Goal: Information Seeking & Learning: Compare options

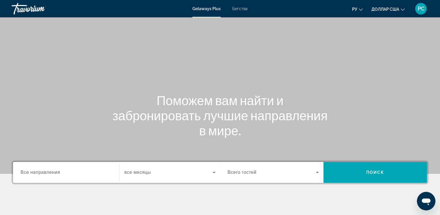
click at [75, 177] on div "Виджет поиска" at bounding box center [66, 172] width 91 height 16
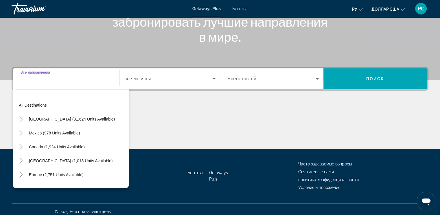
scroll to position [98, 0]
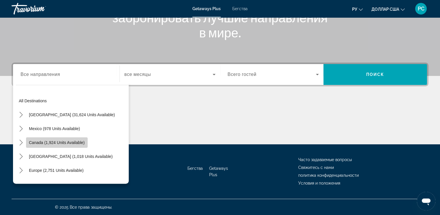
click at [86, 143] on span "Select destination: Canada (1,924 units available)" at bounding box center [57, 142] width 62 height 14
type input "**********"
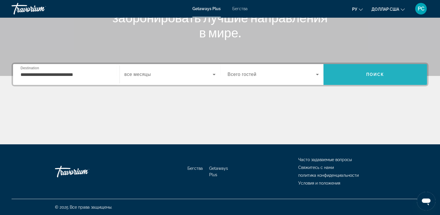
click at [376, 78] on span "Поиск" at bounding box center [376, 74] width 104 height 14
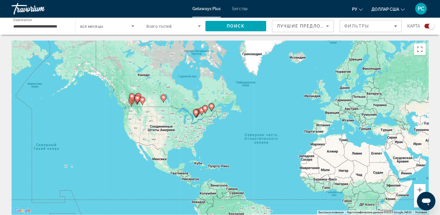
drag, startPoint x: 138, startPoint y: 106, endPoint x: 198, endPoint y: 126, distance: 62.9
click at [198, 126] on div "Чтобы активировать перетаскивание с помощью клавиатуры, нажмите Alt + Ввод. Пос…" at bounding box center [220, 128] width 417 height 174
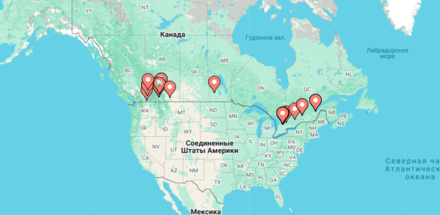
drag, startPoint x: 148, startPoint y: 112, endPoint x: 192, endPoint y: 120, distance: 45.0
click at [192, 120] on div "Чтобы активировать перетаскивание с помощью клавиатуры, нажмите Alt + Ввод. Пос…" at bounding box center [220, 128] width 417 height 174
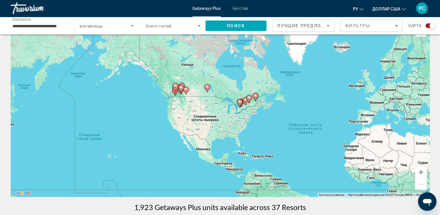
scroll to position [18, 0]
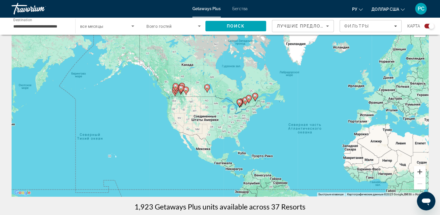
click at [418, 170] on button "Увеличить" at bounding box center [420, 172] width 12 height 12
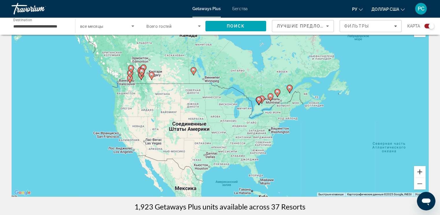
click at [418, 170] on button "Увеличить" at bounding box center [420, 172] width 12 height 12
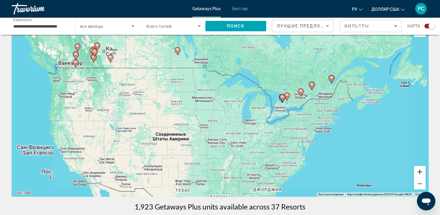
click at [418, 170] on button "Увеличить" at bounding box center [420, 172] width 12 height 12
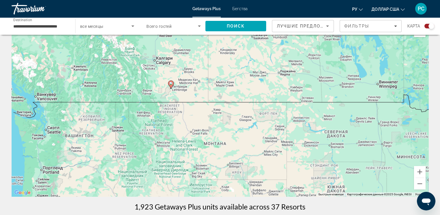
drag, startPoint x: 212, startPoint y: 114, endPoint x: 444, endPoint y: 210, distance: 251.2
click at [440, 197] on html "**********" at bounding box center [220, 89] width 440 height 215
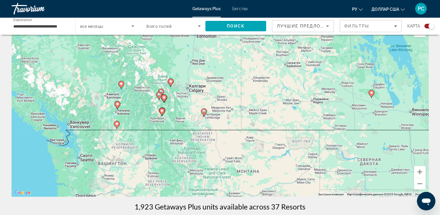
drag, startPoint x: 141, startPoint y: 80, endPoint x: 182, endPoint y: 114, distance: 53.3
click at [181, 114] on div "Чтобы активировать перетаскивание с помощью клавиатуры, нажмите Alt + Ввод. Пос…" at bounding box center [220, 110] width 417 height 174
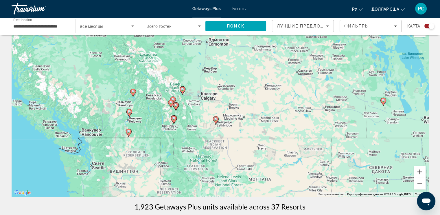
click at [417, 171] on button "Увеличить" at bounding box center [420, 172] width 12 height 12
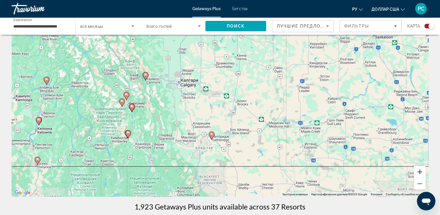
click at [417, 171] on button "Увеличить" at bounding box center [420, 172] width 12 height 12
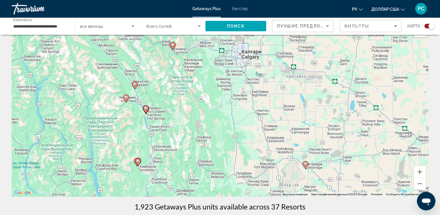
drag, startPoint x: 87, startPoint y: 88, endPoint x: 196, endPoint y: 89, distance: 109.1
click at [195, 89] on div "Чтобы активировать перетаскивание с помощью клавиатуры, нажмите Alt + Ввод. Пос…" at bounding box center [220, 110] width 417 height 174
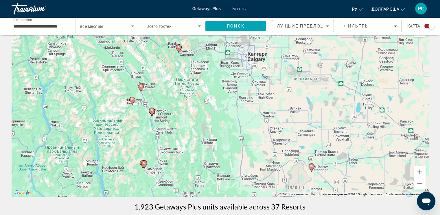
click at [133, 101] on image "Основное содержание" at bounding box center [132, 99] width 3 height 3
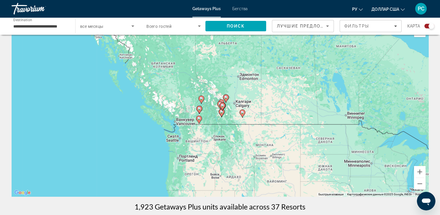
click at [219, 104] on image "Основное содержание" at bounding box center [220, 103] width 3 height 3
type input "**********"
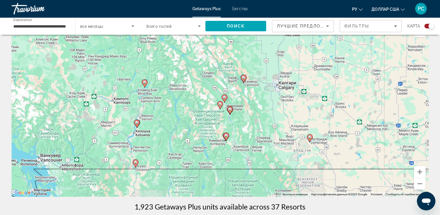
click at [219, 104] on image "Основное содержание" at bounding box center [220, 103] width 3 height 3
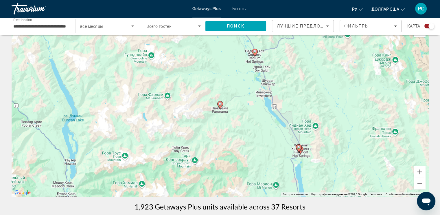
click at [219, 105] on image "Основное содержание" at bounding box center [220, 103] width 3 height 3
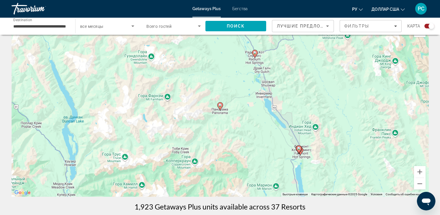
click at [223, 113] on div "Чтобы активировать перетаскивание с помощью клавиатуры, нажмите Alt + Ввод. Пос…" at bounding box center [220, 110] width 417 height 174
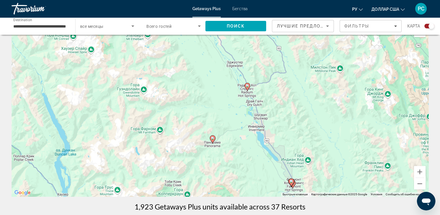
drag, startPoint x: 223, startPoint y: 114, endPoint x: 216, endPoint y: 147, distance: 33.8
click at [216, 147] on div "Чтобы активировать перетаскивание с помощью клавиатуры, нажмите Alt + Ввод. Пос…" at bounding box center [220, 110] width 417 height 174
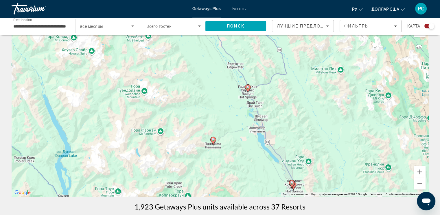
click at [214, 141] on image "Основное содержание" at bounding box center [213, 139] width 3 height 3
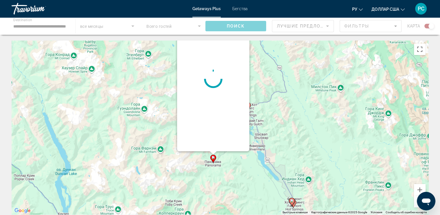
scroll to position [0, 0]
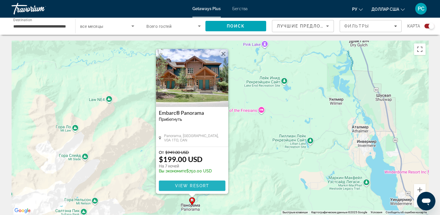
click at [212, 183] on span "Основное содержание" at bounding box center [192, 186] width 67 height 14
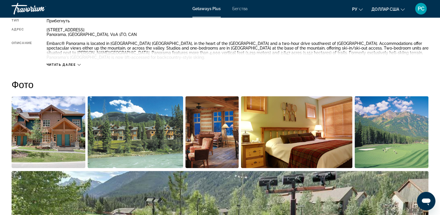
scroll to position [219, 0]
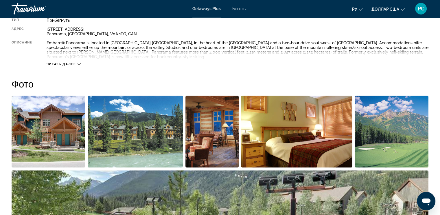
click at [73, 63] on span "Читать далее" at bounding box center [62, 64] width 30 height 4
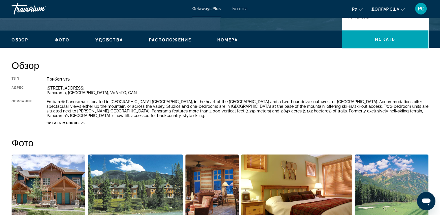
scroll to position [160, 0]
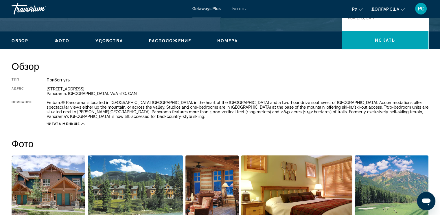
click at [401, 9] on button "доллар США USD ($) MXN (Mex$) CAD (Can$) GBP (£) EUR (€) AUD (A$) NZD (NZ$) CNY…" at bounding box center [388, 9] width 33 height 8
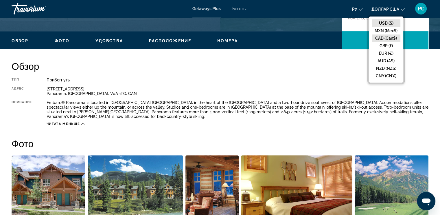
click at [387, 38] on button "CAD (Can$)" at bounding box center [386, 38] width 29 height 8
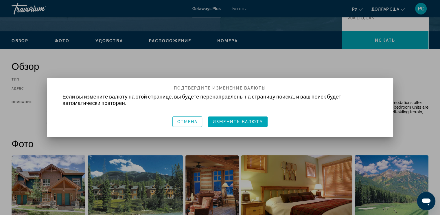
scroll to position [0, 0]
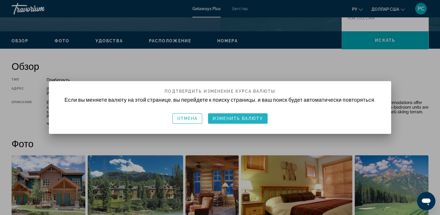
click at [244, 119] on font "Изменить валюту" at bounding box center [238, 118] width 50 height 5
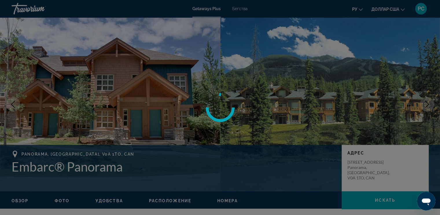
scroll to position [160, 0]
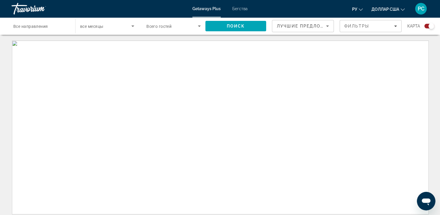
click at [407, 9] on ul "ру English Español Français Italiano Português русский доллар [GEOGRAPHIC_DATA]…" at bounding box center [382, 8] width 61 height 9
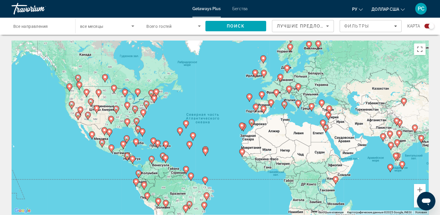
click at [403, 8] on icon "Изменить валюту" at bounding box center [403, 10] width 4 height 4
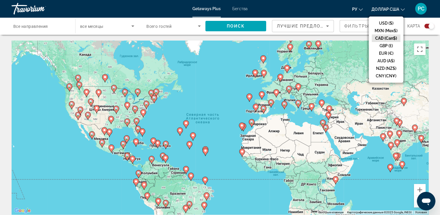
click at [390, 37] on button "CAD (Can$)" at bounding box center [386, 38] width 29 height 8
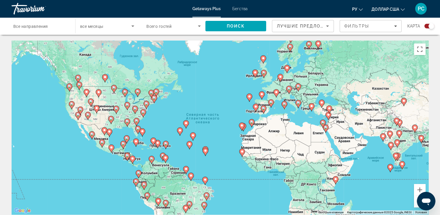
click at [402, 10] on icon "Изменить валюту" at bounding box center [403, 10] width 4 height 4
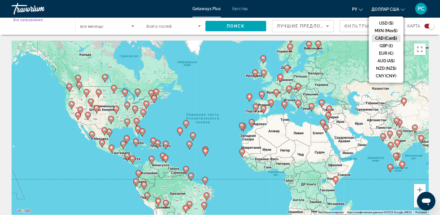
click at [63, 29] on input "Destination Все направления" at bounding box center [40, 26] width 54 height 7
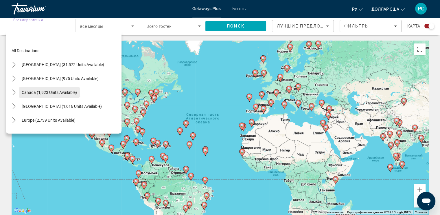
click at [45, 89] on span "Select destination: Canada (1,923 units available)" at bounding box center [49, 92] width 61 height 14
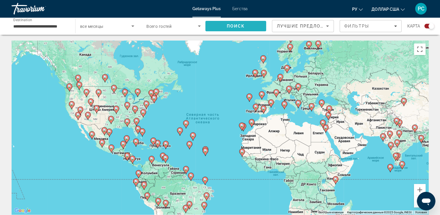
click at [251, 23] on span "Search" at bounding box center [235, 26] width 61 height 14
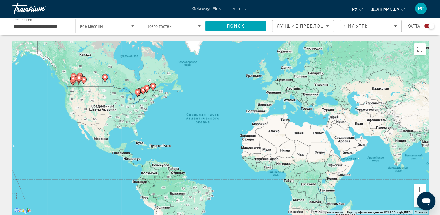
click at [403, 11] on button "доллар США USD ($) MXN (Mex$) CAD (Can$) GBP (£) EUR (€) AUD (A$) NZD (NZ$) CNY…" at bounding box center [388, 9] width 33 height 8
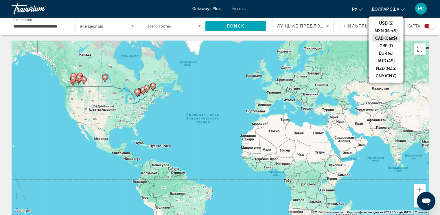
click at [386, 39] on button "CAD (Can$)" at bounding box center [386, 38] width 29 height 8
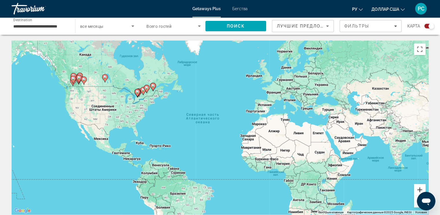
click at [419, 187] on button "Увеличить" at bounding box center [420, 190] width 12 height 12
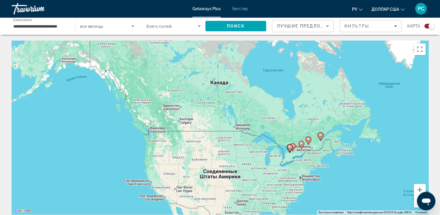
drag, startPoint x: 51, startPoint y: 100, endPoint x: 289, endPoint y: 186, distance: 253.2
click at [289, 186] on div "Чтобы активировать перетаскивание с помощью клавиатуры, нажмите Alt + Ввод. Пос…" at bounding box center [220, 128] width 417 height 174
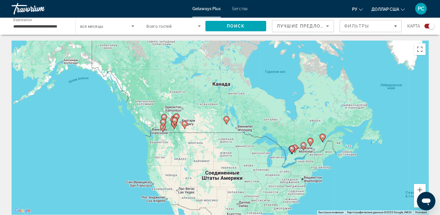
click at [175, 127] on gmp-advanced-marker "Основное содержание" at bounding box center [174, 124] width 6 height 9
type input "**********"
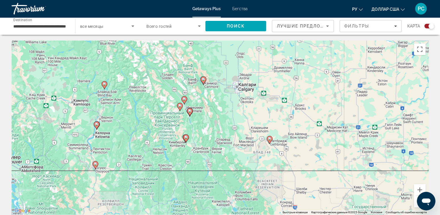
drag, startPoint x: 195, startPoint y: 121, endPoint x: 159, endPoint y: 137, distance: 38.9
click at [159, 137] on div "Чтобы активировать перетаскивание с помощью клавиатуры, нажмите Alt + Ввод. Пос…" at bounding box center [220, 128] width 417 height 174
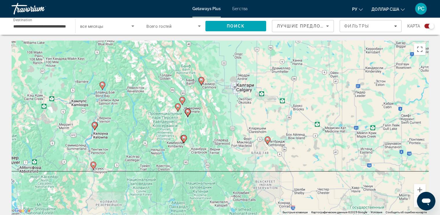
click at [177, 107] on image "Основное содержание" at bounding box center [177, 105] width 3 height 3
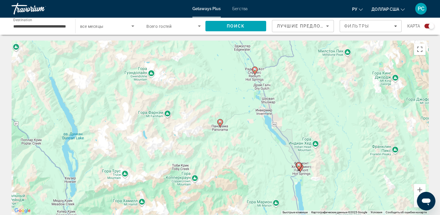
click at [220, 124] on icon "Основное содержание" at bounding box center [219, 123] width 5 height 8
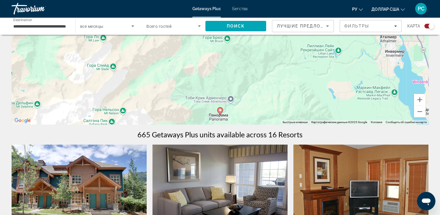
scroll to position [90, 0]
click at [220, 111] on image "Основное содержание" at bounding box center [220, 109] width 3 height 3
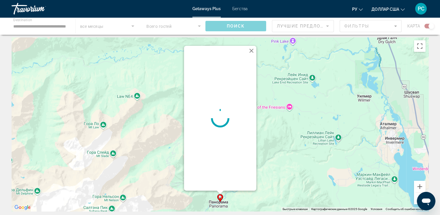
scroll to position [0, 0]
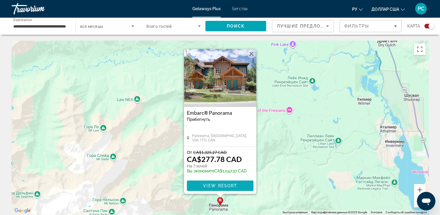
click at [236, 185] on span "View Resort" at bounding box center [220, 185] width 34 height 5
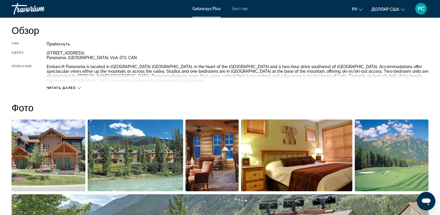
scroll to position [197, 0]
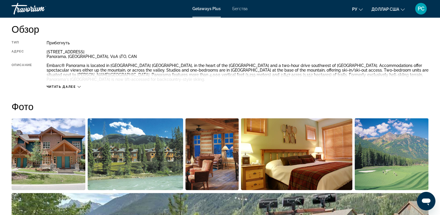
click at [75, 83] on div "Читать далее" at bounding box center [238, 81] width 382 height 16
click at [78, 85] on icon "Основное содержание" at bounding box center [79, 86] width 3 height 3
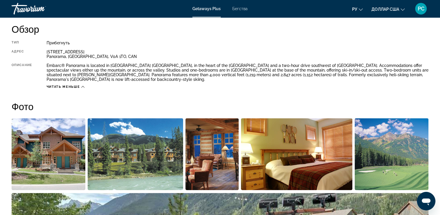
click at [46, 64] on div "Тип Прибегнуть Все включено Нет «все включено» Адрес [STREET_ADDRESS], CAN Опис…" at bounding box center [220, 65] width 417 height 48
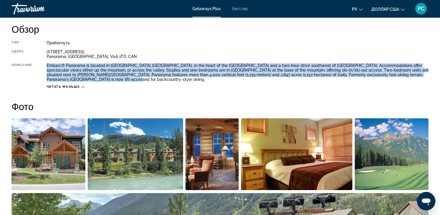
drag, startPoint x: 47, startPoint y: 64, endPoint x: 101, endPoint y: 80, distance: 56.1
click at [101, 80] on div "Embarc® Panorama is located in [GEOGRAPHIC_DATA] [GEOGRAPHIC_DATA], in the hear…" at bounding box center [238, 72] width 382 height 19
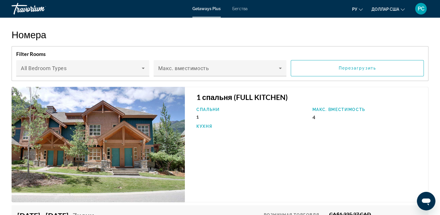
scroll to position [916, 0]
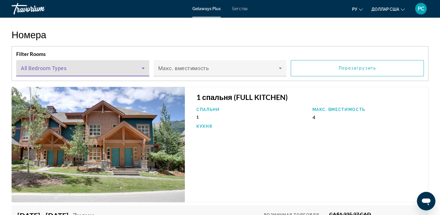
click at [144, 67] on icon "Основное содержание" at bounding box center [143, 68] width 7 height 7
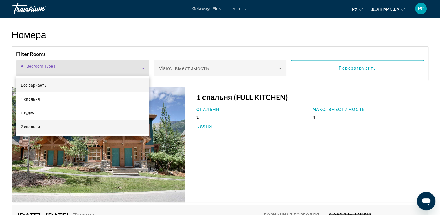
click at [112, 126] on mat-option "2 спальни" at bounding box center [82, 127] width 133 height 14
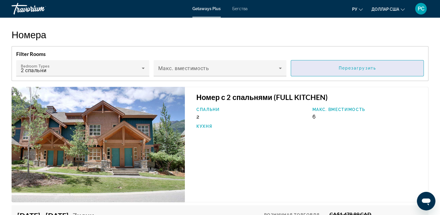
click at [316, 69] on span "Основное содержание" at bounding box center [357, 68] width 133 height 14
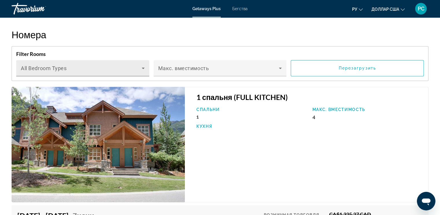
click at [145, 71] on div "Bedroom Types All Bedroom Types" at bounding box center [82, 68] width 133 height 16
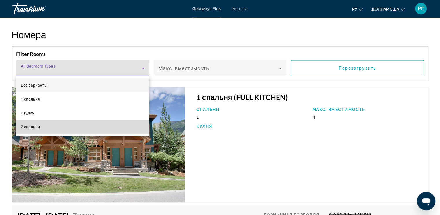
click at [130, 126] on mat-option "2 спальни" at bounding box center [82, 127] width 133 height 14
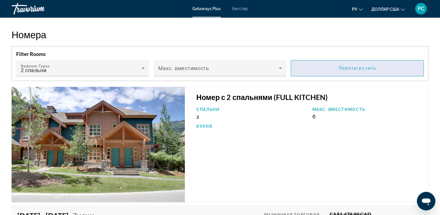
click at [326, 71] on span "Основное содержание" at bounding box center [357, 68] width 133 height 14
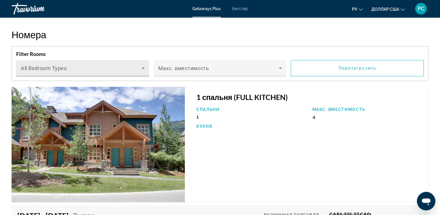
click at [132, 67] on span "Основное содержание" at bounding box center [81, 70] width 121 height 7
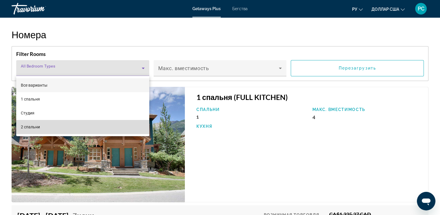
click at [114, 127] on mat-option "2 спальни" at bounding box center [82, 127] width 133 height 14
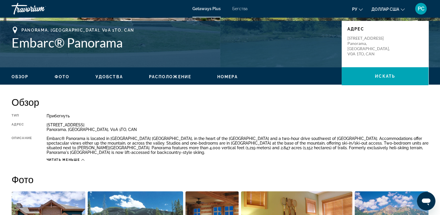
scroll to position [124, 0]
click at [228, 76] on span "Номера" at bounding box center [227, 76] width 21 height 5
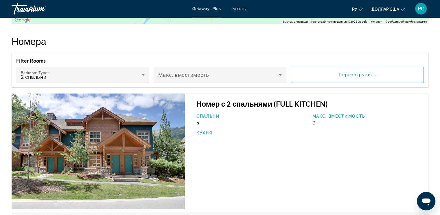
scroll to position [910, 0]
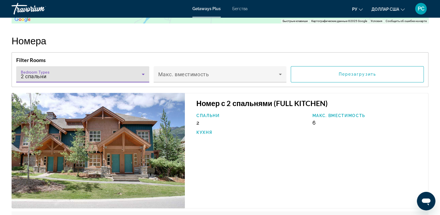
click at [124, 76] on div "2 спальни" at bounding box center [81, 76] width 121 height 7
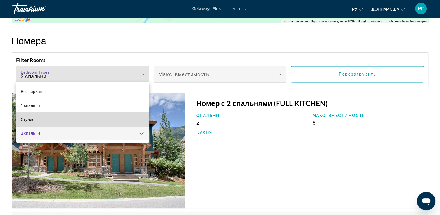
click at [120, 124] on mat-option "Студия" at bounding box center [82, 119] width 133 height 14
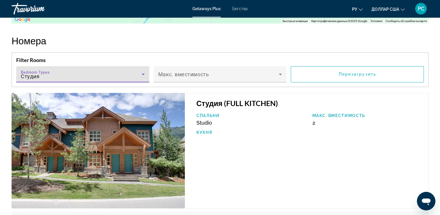
click at [119, 75] on div "Студия" at bounding box center [81, 76] width 121 height 7
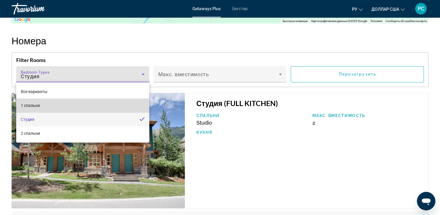
click at [117, 109] on mat-option "1 спальня" at bounding box center [82, 105] width 133 height 14
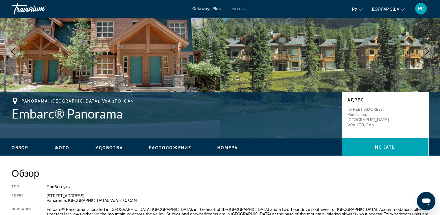
scroll to position [0, 0]
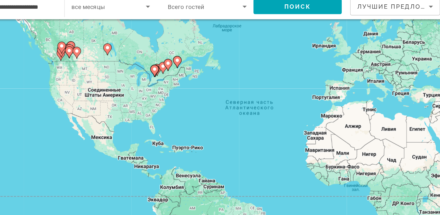
scroll to position [23, 0]
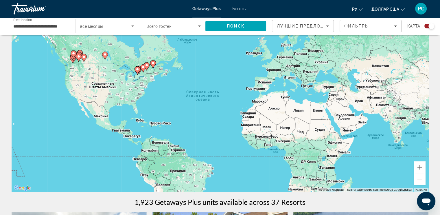
click at [79, 58] on icon "Основное содержание" at bounding box center [78, 58] width 5 height 8
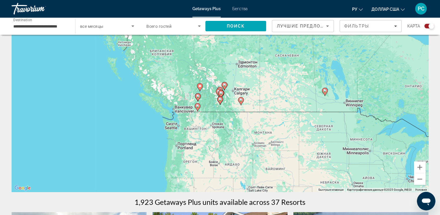
click at [221, 96] on icon "Основное содержание" at bounding box center [220, 94] width 5 height 8
type input "**********"
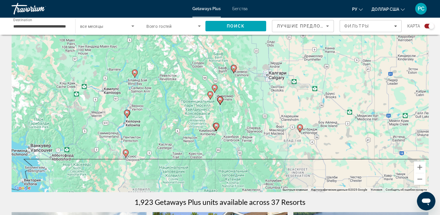
click at [215, 87] on image "Основное содержание" at bounding box center [214, 87] width 3 height 3
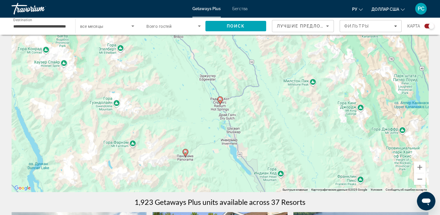
click at [222, 102] on gmp-advanced-marker "Основное содержание" at bounding box center [220, 100] width 6 height 9
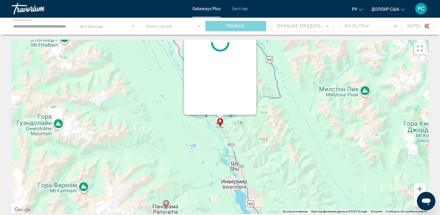
scroll to position [0, 0]
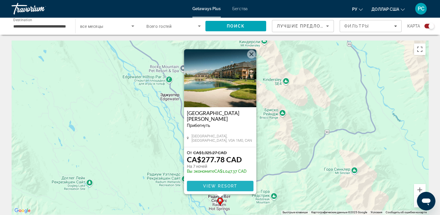
click at [234, 186] on span "View Resort" at bounding box center [220, 185] width 34 height 5
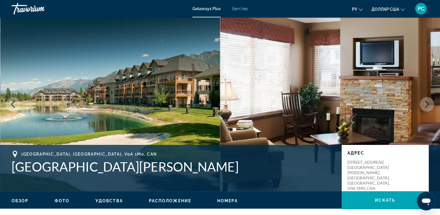
click at [427, 109] on button "Next image" at bounding box center [427, 104] width 14 height 14
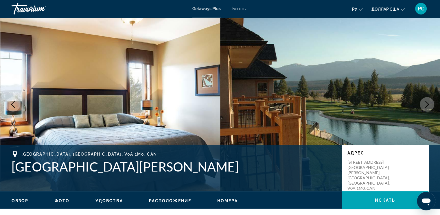
click at [427, 109] on button "Next image" at bounding box center [427, 104] width 14 height 14
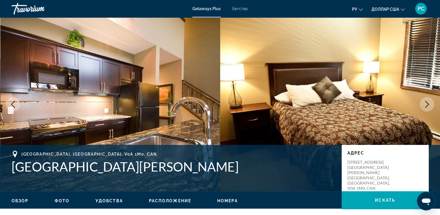
click at [427, 109] on button "Next image" at bounding box center [427, 104] width 14 height 14
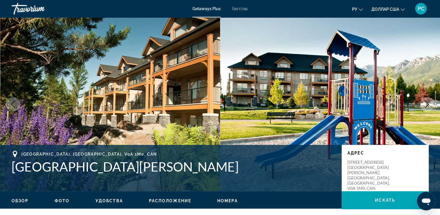
click at [427, 109] on button "Next image" at bounding box center [427, 104] width 14 height 14
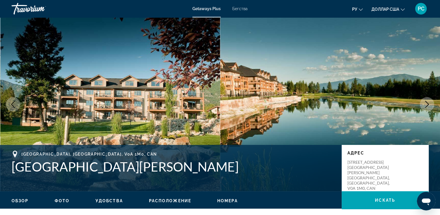
click at [427, 109] on button "Next image" at bounding box center [427, 104] width 14 height 14
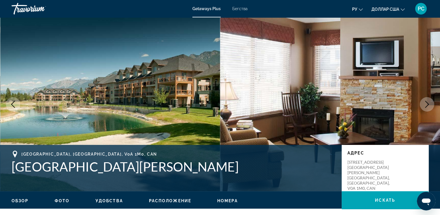
click at [427, 109] on button "Next image" at bounding box center [427, 104] width 14 height 14
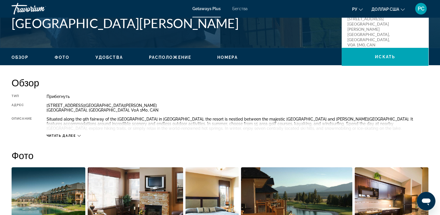
scroll to position [142, 0]
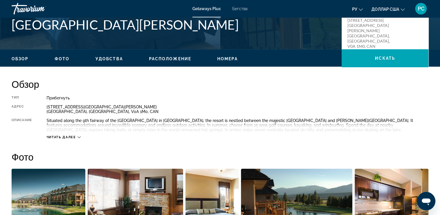
click at [111, 57] on span "Удобства" at bounding box center [109, 58] width 27 height 5
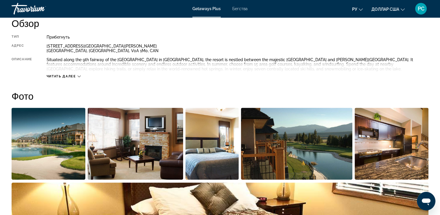
scroll to position [181, 0]
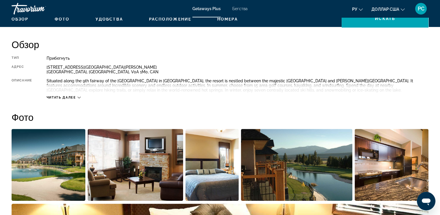
click at [205, 8] on font "Getaways Plus" at bounding box center [206, 8] width 28 height 5
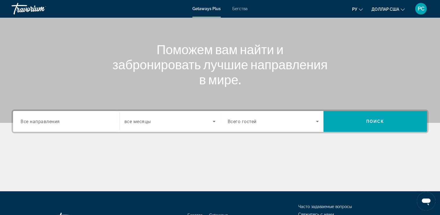
scroll to position [53, 0]
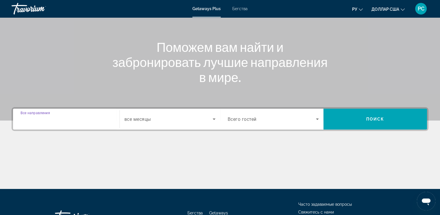
click at [99, 120] on input "Destination Все направления" at bounding box center [66, 119] width 91 height 7
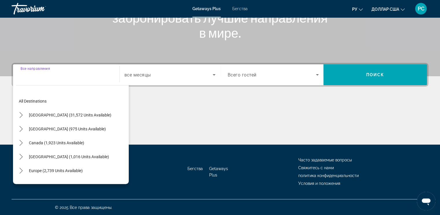
scroll to position [98, 0]
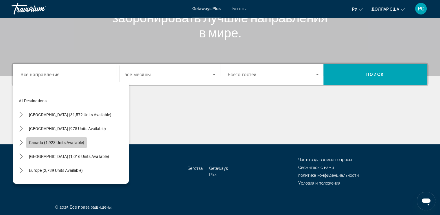
click at [75, 143] on span "Canada (1,923 units available)" at bounding box center [56, 142] width 55 height 5
type input "**********"
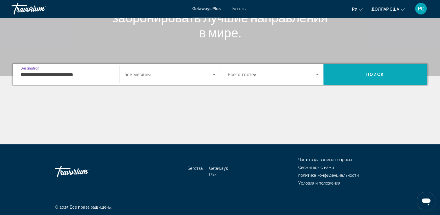
click at [377, 81] on span "Search" at bounding box center [376, 74] width 104 height 21
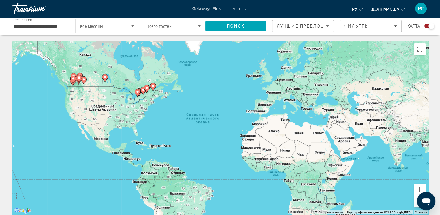
click at [78, 77] on image "Основное содержание" at bounding box center [78, 77] width 3 height 3
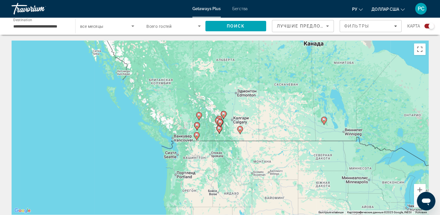
click at [223, 127] on div "Чтобы активировать перетаскивание с помощью клавиатуры, нажмите Alt + Ввод. Пос…" at bounding box center [220, 128] width 417 height 174
click at [219, 124] on icon "Основное содержание" at bounding box center [219, 123] width 5 height 8
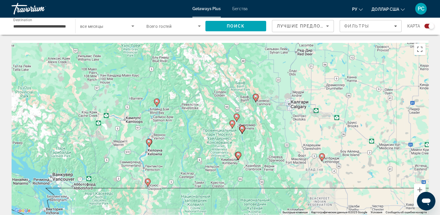
drag, startPoint x: 219, startPoint y: 124, endPoint x: 270, endPoint y: 144, distance: 54.3
click at [245, 133] on icon "Основное содержание" at bounding box center [241, 130] width 5 height 8
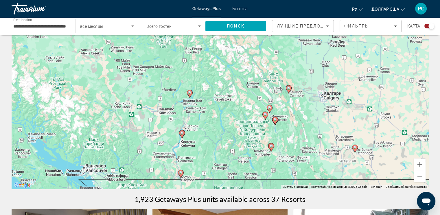
scroll to position [23, 0]
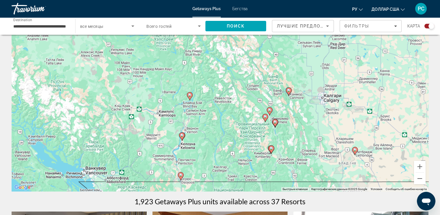
click at [355, 151] on icon "Основное содержание" at bounding box center [354, 151] width 5 height 8
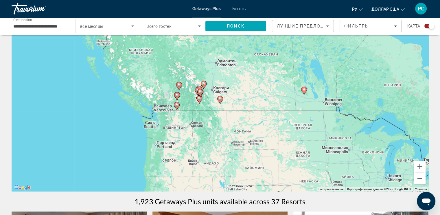
click at [221, 101] on icon "Основное содержание" at bounding box center [219, 100] width 5 height 8
type input "**********"
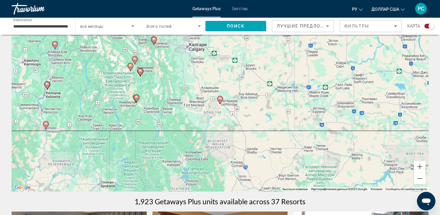
click at [221, 101] on icon "Основное содержание" at bounding box center [219, 100] width 5 height 8
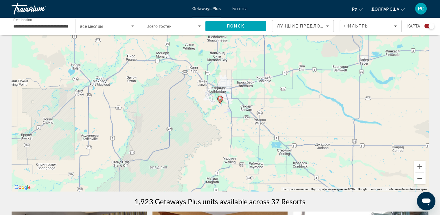
click at [221, 101] on icon "Основное содержание" at bounding box center [219, 100] width 5 height 8
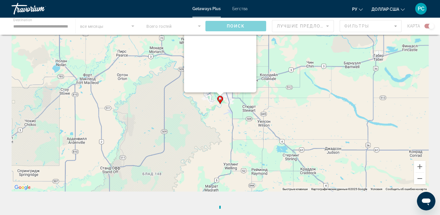
scroll to position [0, 0]
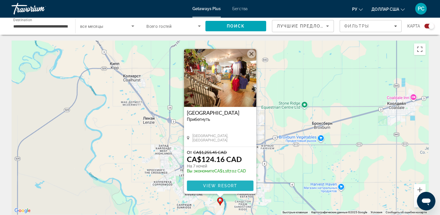
click at [221, 186] on span "View Resort" at bounding box center [220, 185] width 34 height 5
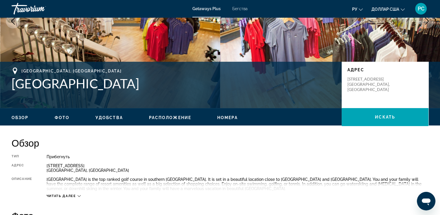
scroll to position [83, 0]
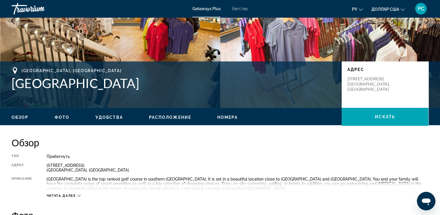
click at [221, 186] on div "Читать далее" at bounding box center [238, 190] width 382 height 16
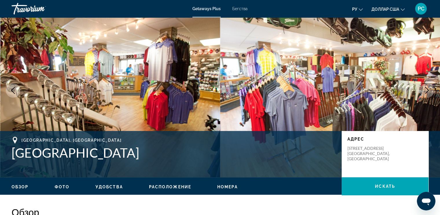
scroll to position [13, 0]
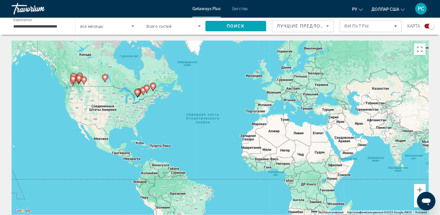
click at [82, 80] on icon "Основное содержание" at bounding box center [83, 81] width 5 height 8
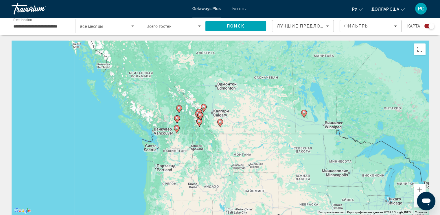
click at [200, 120] on gmp-advanced-marker "Основное содержание" at bounding box center [200, 116] width 6 height 9
type input "**********"
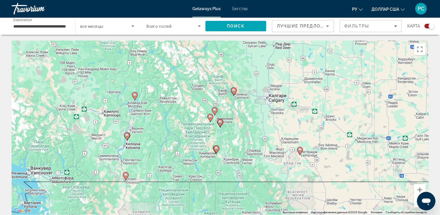
click at [215, 112] on icon "Основное содержание" at bounding box center [214, 111] width 5 height 8
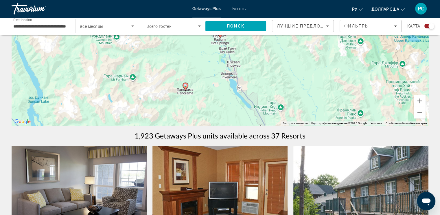
scroll to position [80, 0]
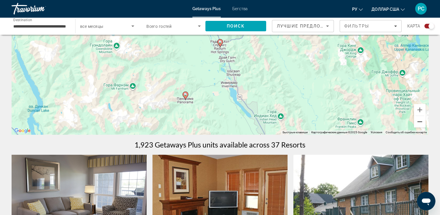
click at [419, 122] on button "Уменьшить" at bounding box center [420, 122] width 12 height 12
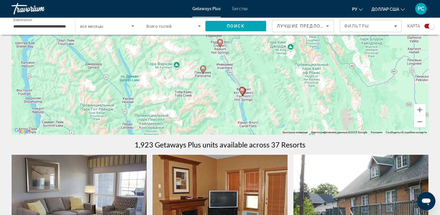
click at [243, 92] on icon "Основное содержание" at bounding box center [241, 91] width 5 height 8
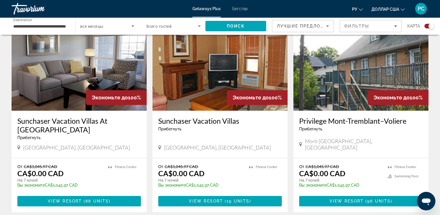
scroll to position [216, 0]
click at [121, 194] on span "Основное содержание" at bounding box center [79, 201] width 124 height 14
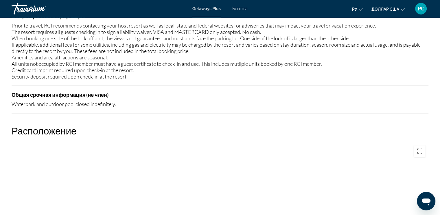
scroll to position [713, 0]
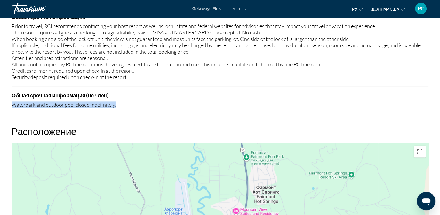
drag, startPoint x: 119, startPoint y: 103, endPoint x: 10, endPoint y: 102, distance: 109.1
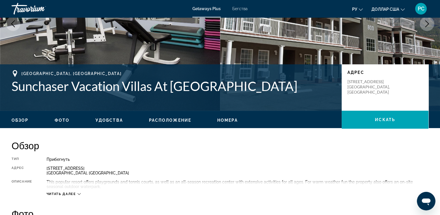
scroll to position [80, 0]
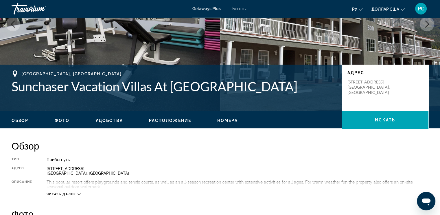
click at [116, 119] on span "Удобства" at bounding box center [109, 120] width 27 height 5
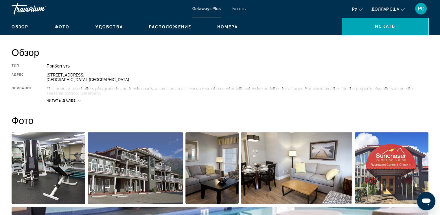
scroll to position [168, 0]
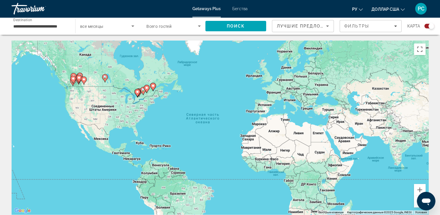
click at [79, 80] on icon "Основное содержание" at bounding box center [78, 79] width 5 height 8
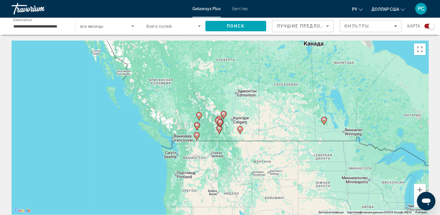
click at [219, 133] on icon "Основное содержание" at bounding box center [219, 129] width 6 height 8
type input "**********"
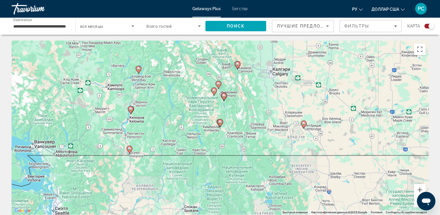
click at [129, 149] on image "Основное содержание" at bounding box center [129, 148] width 3 height 3
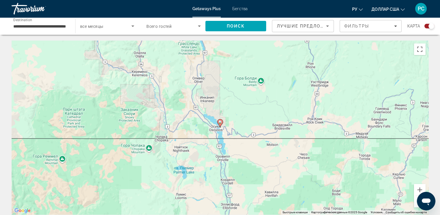
click at [220, 122] on image "Основное содержание" at bounding box center [220, 121] width 3 height 3
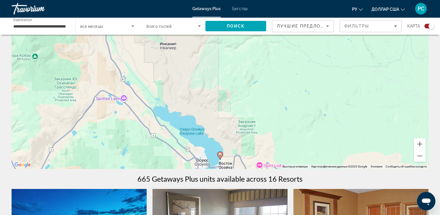
scroll to position [47, 0]
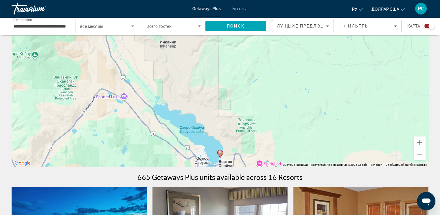
click at [221, 153] on image "Основное содержание" at bounding box center [220, 152] width 3 height 3
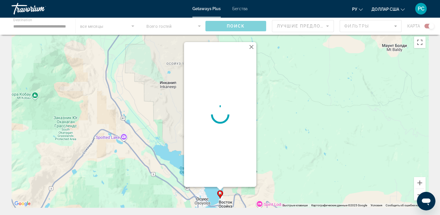
scroll to position [0, 0]
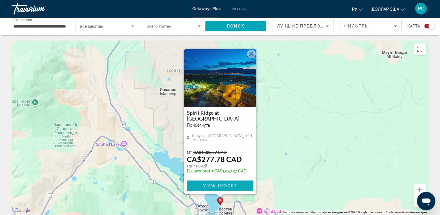
click at [233, 184] on span "View Resort" at bounding box center [220, 185] width 34 height 5
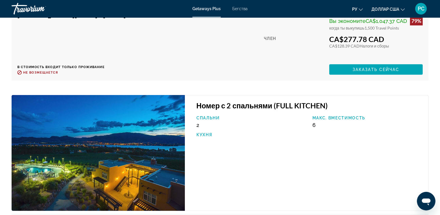
scroll to position [1475, 0]
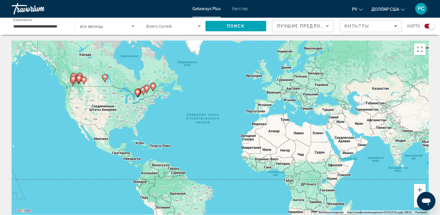
click at [78, 79] on image "Основное содержание" at bounding box center [78, 77] width 3 height 3
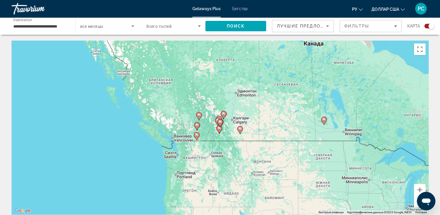
click at [221, 129] on image "Основное содержание" at bounding box center [219, 127] width 3 height 3
type input "**********"
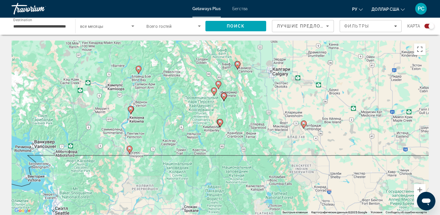
click at [225, 99] on gmp-advanced-marker "Основное содержание" at bounding box center [224, 96] width 6 height 9
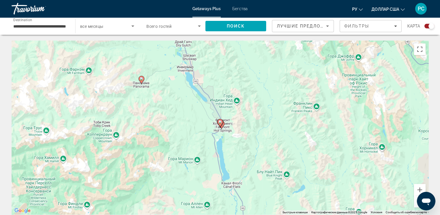
click at [223, 127] on gmp-advanced-marker "Основное содержание" at bounding box center [222, 124] width 6 height 9
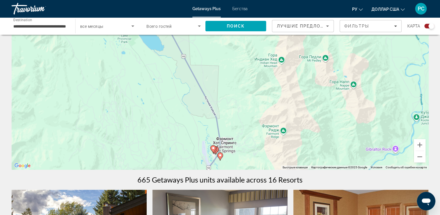
scroll to position [45, 0]
click at [223, 156] on gmp-advanced-marker "Основное содержание" at bounding box center [220, 156] width 6 height 9
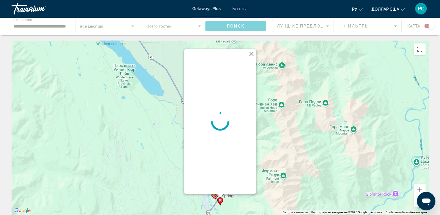
scroll to position [0, 0]
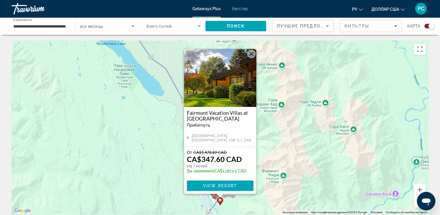
click at [252, 53] on button "Закрыть" at bounding box center [251, 53] width 9 height 9
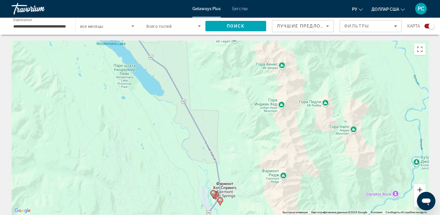
click at [419, 190] on button "Увеличить" at bounding box center [420, 190] width 12 height 12
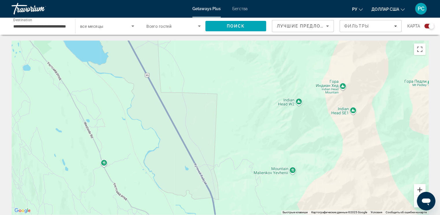
click at [419, 190] on button "Увеличить" at bounding box center [420, 190] width 12 height 12
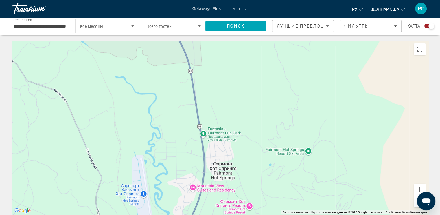
drag, startPoint x: 258, startPoint y: 172, endPoint x: 242, endPoint y: -35, distance: 207.8
click at [242, 0] on html "**********" at bounding box center [220, 107] width 440 height 215
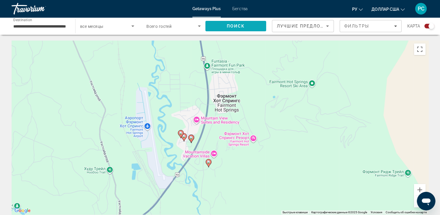
drag, startPoint x: 249, startPoint y: 90, endPoint x: 253, endPoint y: 22, distance: 68.4
click at [192, 139] on icon "Основное содержание" at bounding box center [190, 139] width 5 height 8
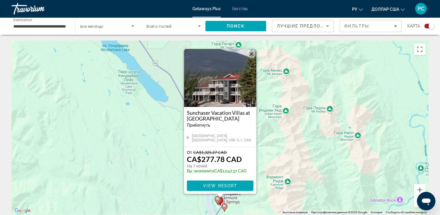
click at [226, 209] on gmp-advanced-marker "Основное содержание" at bounding box center [225, 207] width 6 height 9
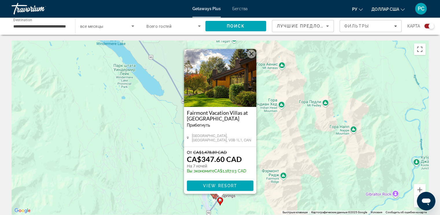
click at [215, 197] on gmp-advanced-marker "Основное содержание" at bounding box center [213, 194] width 6 height 9
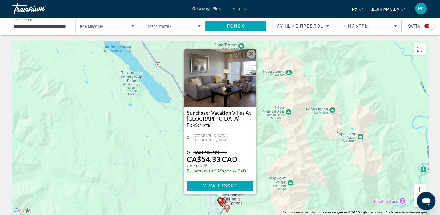
click at [223, 202] on gmp-advanced-marker "Основное содержание" at bounding box center [220, 201] width 6 height 9
click at [223, 204] on gmp-advanced-marker "Основное содержание" at bounding box center [220, 201] width 6 height 9
click at [223, 201] on icon "Основное содержание" at bounding box center [220, 202] width 5 height 8
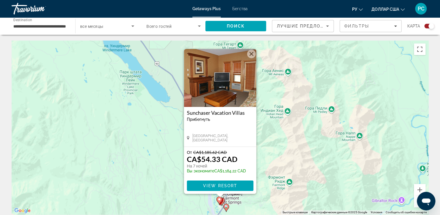
click at [219, 200] on image "Основное содержание" at bounding box center [219, 198] width 3 height 3
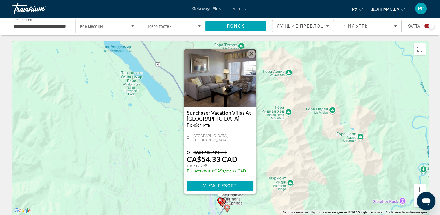
click at [227, 208] on image "Основное содержание" at bounding box center [226, 206] width 3 height 3
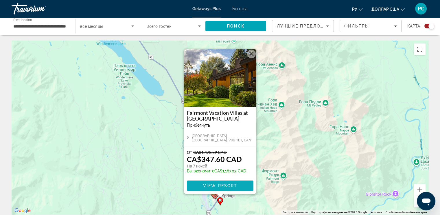
click at [230, 188] on span "Основное содержание" at bounding box center [220, 186] width 67 height 14
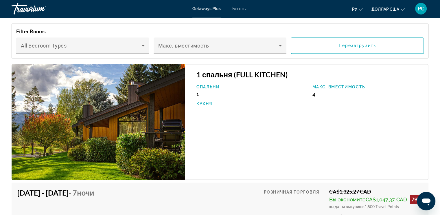
scroll to position [852, 0]
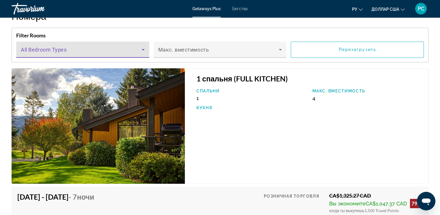
click at [128, 49] on span "Основное содержание" at bounding box center [81, 51] width 121 height 7
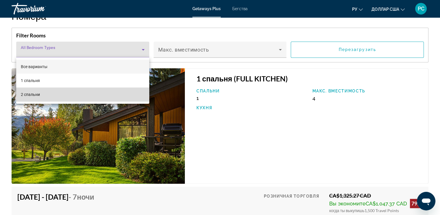
click at [111, 95] on mat-option "2 спальни" at bounding box center [82, 94] width 133 height 14
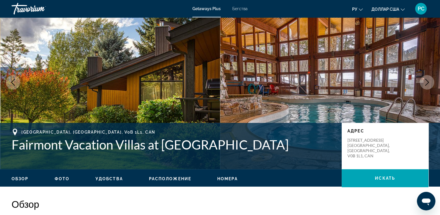
scroll to position [20, 0]
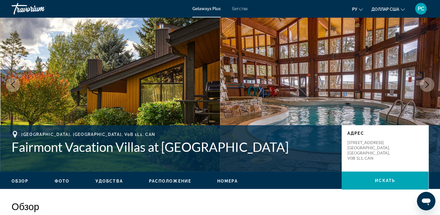
click at [241, 7] on font "Бегства" at bounding box center [239, 8] width 15 height 5
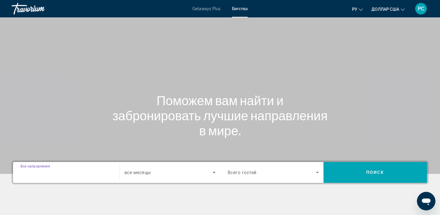
click at [89, 171] on input "Destination Все направления" at bounding box center [66, 172] width 91 height 7
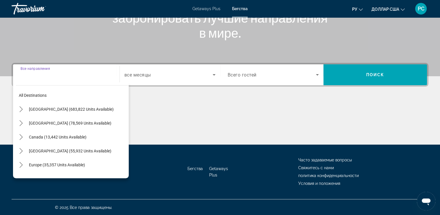
scroll to position [98, 0]
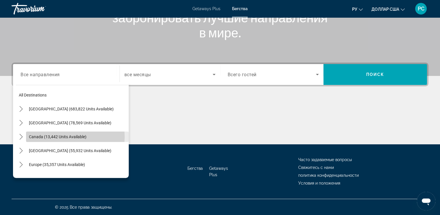
click at [72, 136] on span "Canada (13,442 units available)" at bounding box center [58, 136] width 58 height 5
type input "**********"
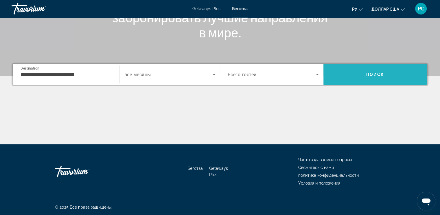
click at [361, 76] on span "Search" at bounding box center [376, 74] width 104 height 14
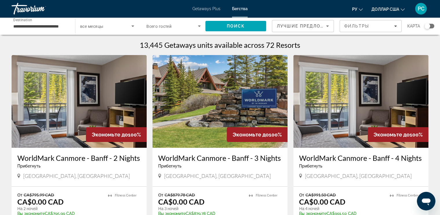
click at [428, 27] on div "Search widget" at bounding box center [428, 26] width 6 height 6
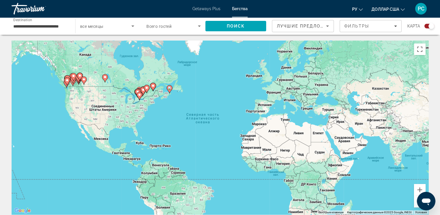
click at [72, 81] on gmp-advanced-marker "Основное содержание" at bounding box center [74, 77] width 6 height 9
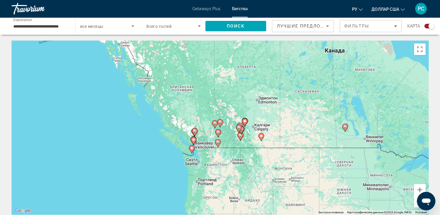
click at [193, 151] on gmp-advanced-marker "Основное содержание" at bounding box center [192, 149] width 6 height 9
type input "**********"
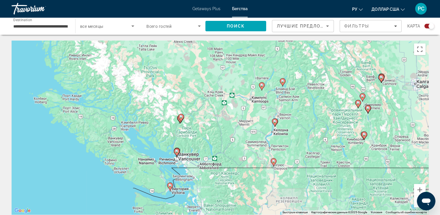
drag, startPoint x: 333, startPoint y: 119, endPoint x: 282, endPoint y: 184, distance: 83.4
click at [282, 184] on div "Чтобы активировать перетаскивание с помощью клавиатуры, нажмите Alt + Ввод. Пос…" at bounding box center [220, 128] width 417 height 174
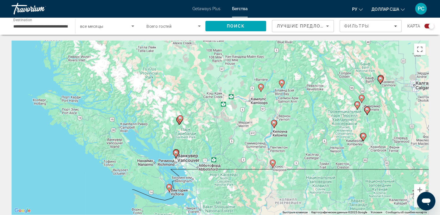
click at [367, 111] on icon "Основное содержание" at bounding box center [366, 111] width 5 height 8
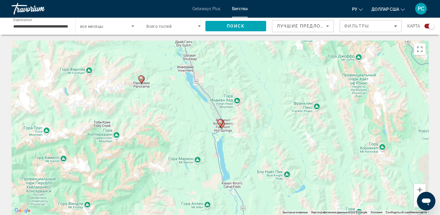
click at [224, 126] on gmp-advanced-marker "Основное содержание" at bounding box center [222, 124] width 6 height 9
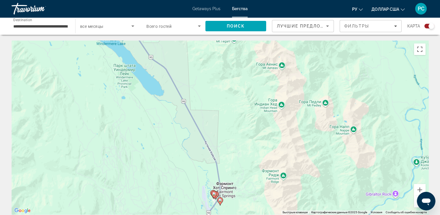
click at [219, 201] on image "Основное содержание" at bounding box center [220, 199] width 3 height 3
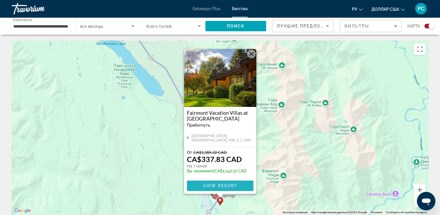
click at [233, 183] on span "View Resort" at bounding box center [220, 185] width 34 height 5
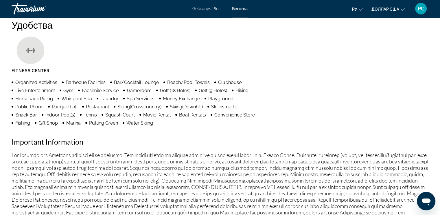
scroll to position [356, 0]
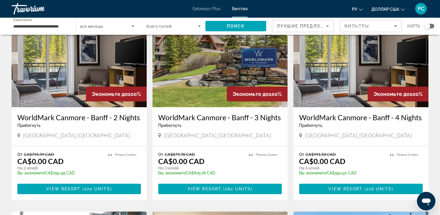
scroll to position [46, 0]
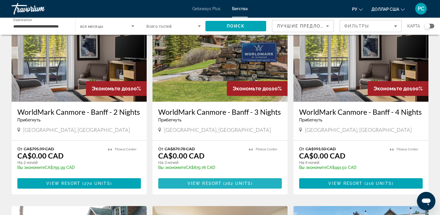
click at [224, 183] on span "( 262 units )" at bounding box center [237, 183] width 31 height 5
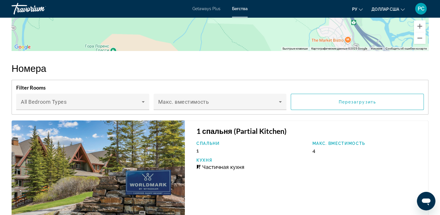
scroll to position [997, 0]
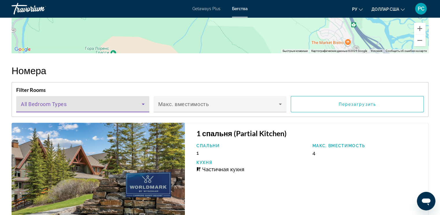
click at [109, 103] on span "Основное содержание" at bounding box center [81, 106] width 121 height 7
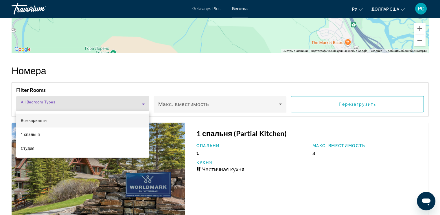
click at [221, 186] on div at bounding box center [220, 107] width 440 height 215
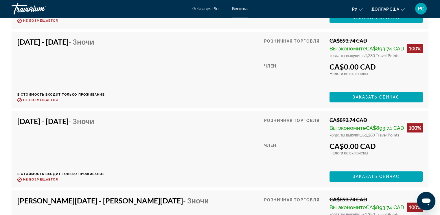
scroll to position [2729, 0]
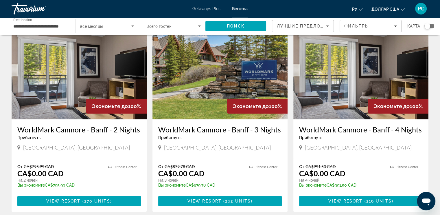
scroll to position [29, 0]
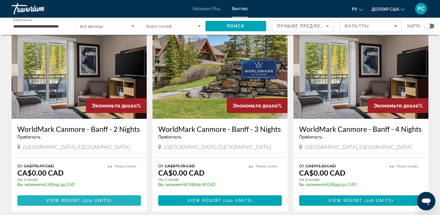
click at [86, 201] on span "270 units" at bounding box center [97, 200] width 26 height 5
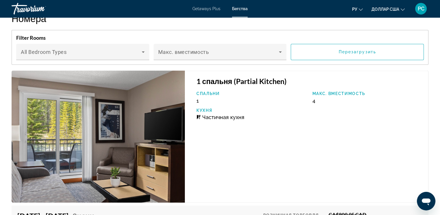
scroll to position [1043, 0]
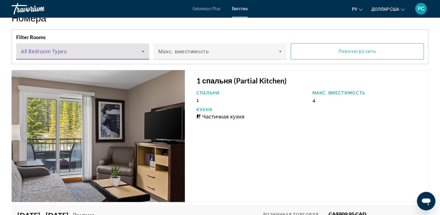
click at [125, 51] on span "Основное содержание" at bounding box center [81, 53] width 121 height 7
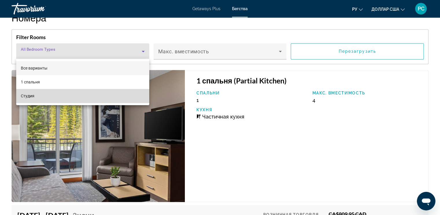
click at [122, 97] on mat-option "Студия" at bounding box center [82, 96] width 133 height 14
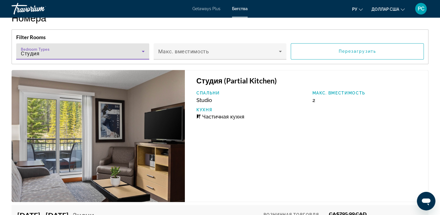
click at [110, 50] on div "Студия" at bounding box center [81, 53] width 121 height 7
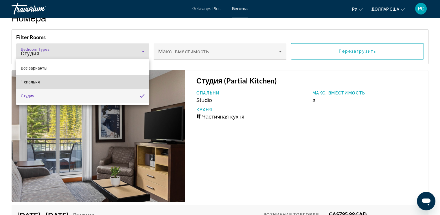
click at [107, 78] on mat-option "1 спальня" at bounding box center [82, 82] width 133 height 14
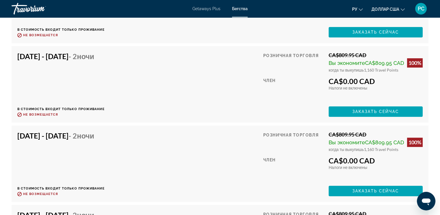
scroll to position [2470, 0]
